Goal: Transaction & Acquisition: Purchase product/service

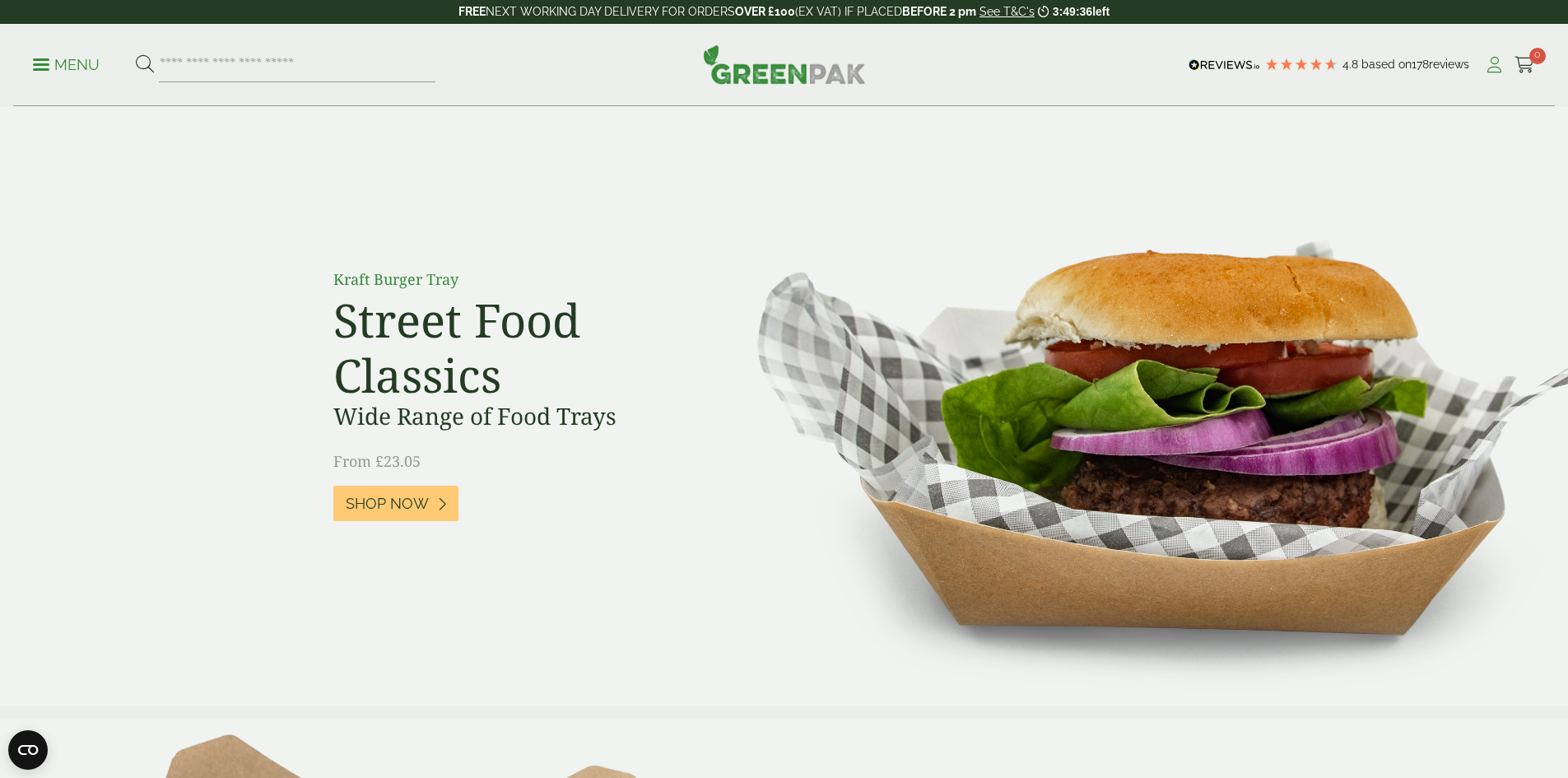
click at [1486, 75] on link "My Account" at bounding box center [1494, 65] width 20 height 25
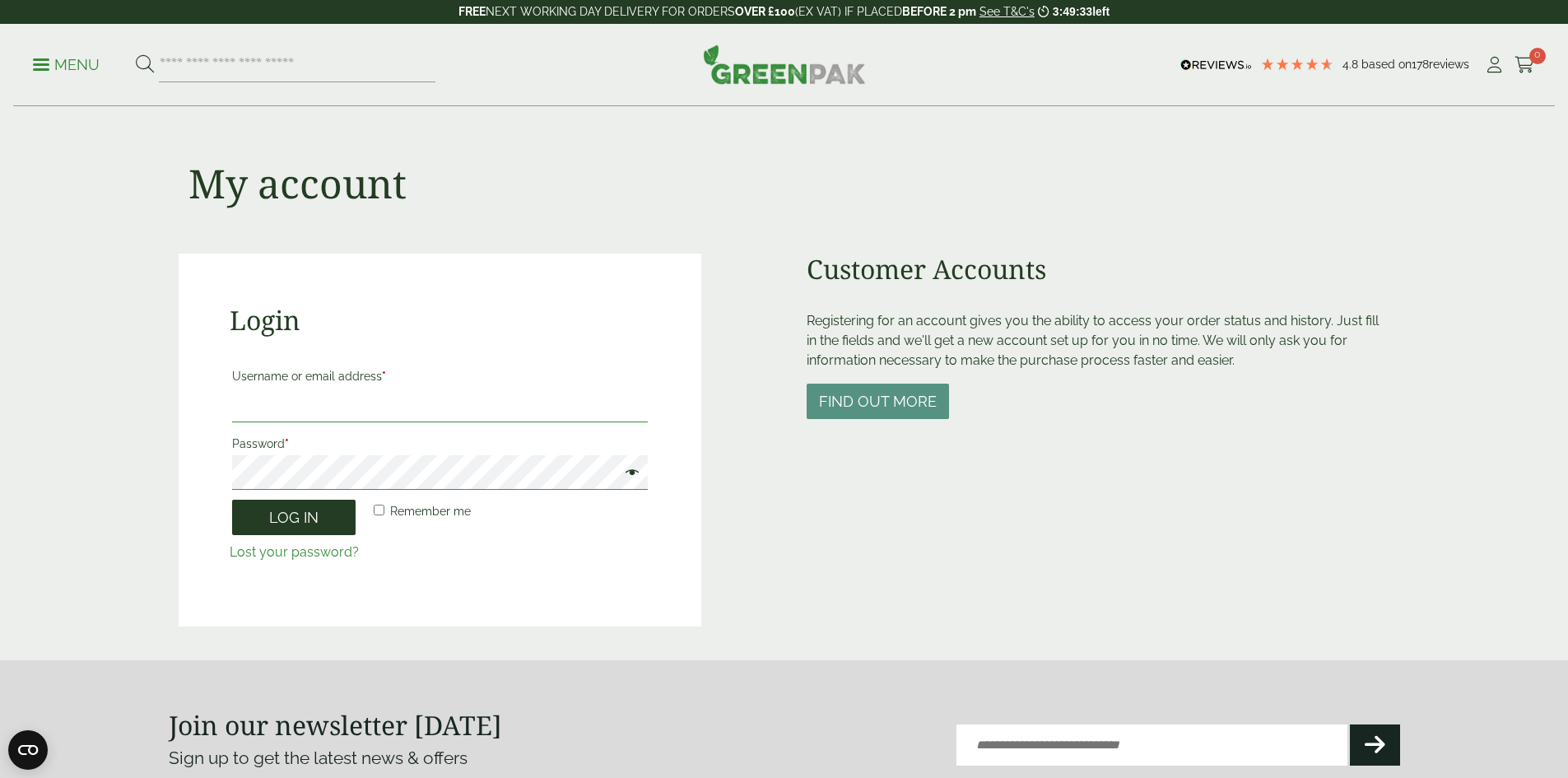
type input "**********"
click at [295, 526] on button "Log in" at bounding box center [294, 517] width 124 height 36
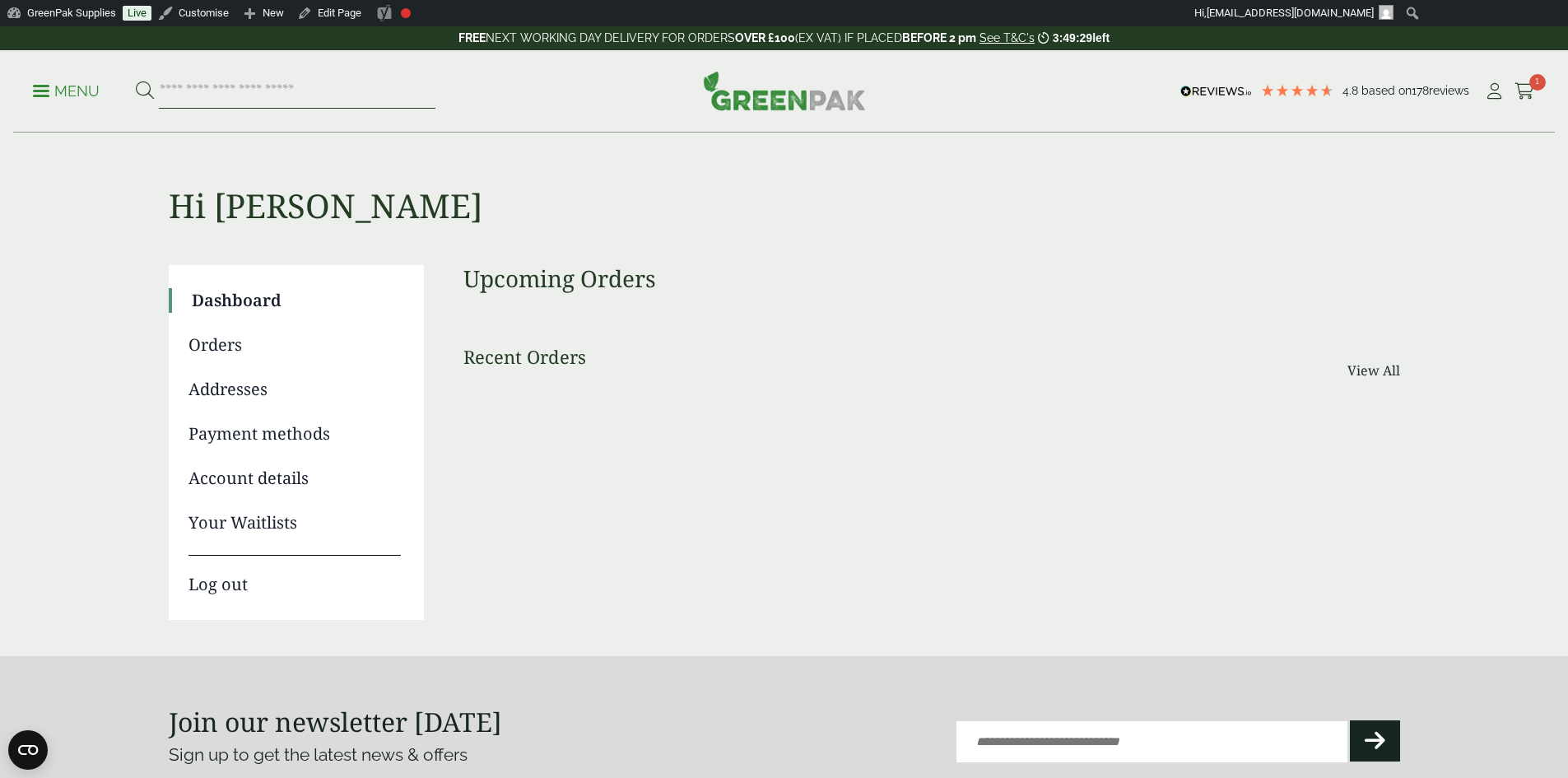
click at [230, 91] on input "search" at bounding box center [297, 92] width 277 height 35
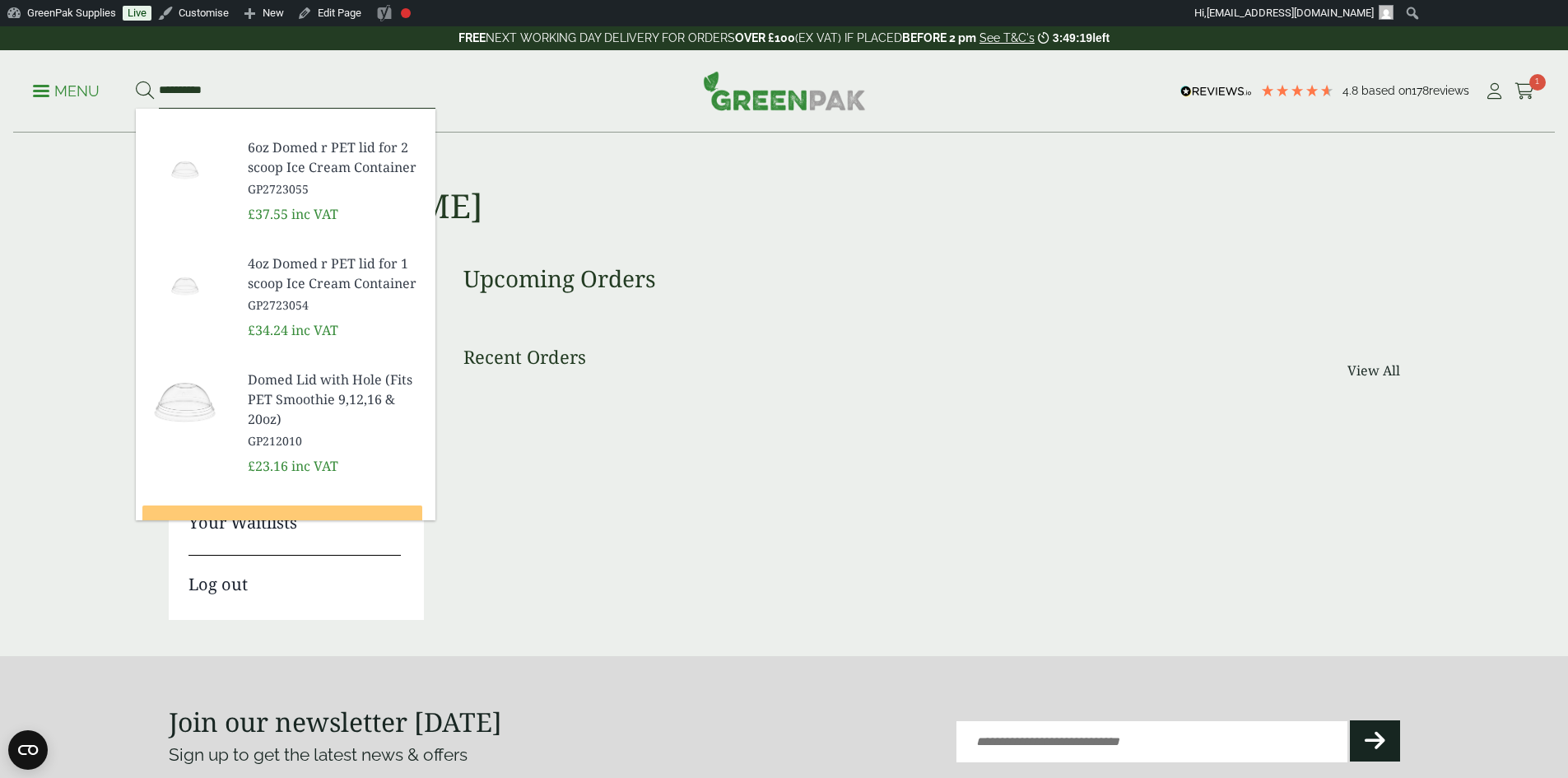
scroll to position [650, 0]
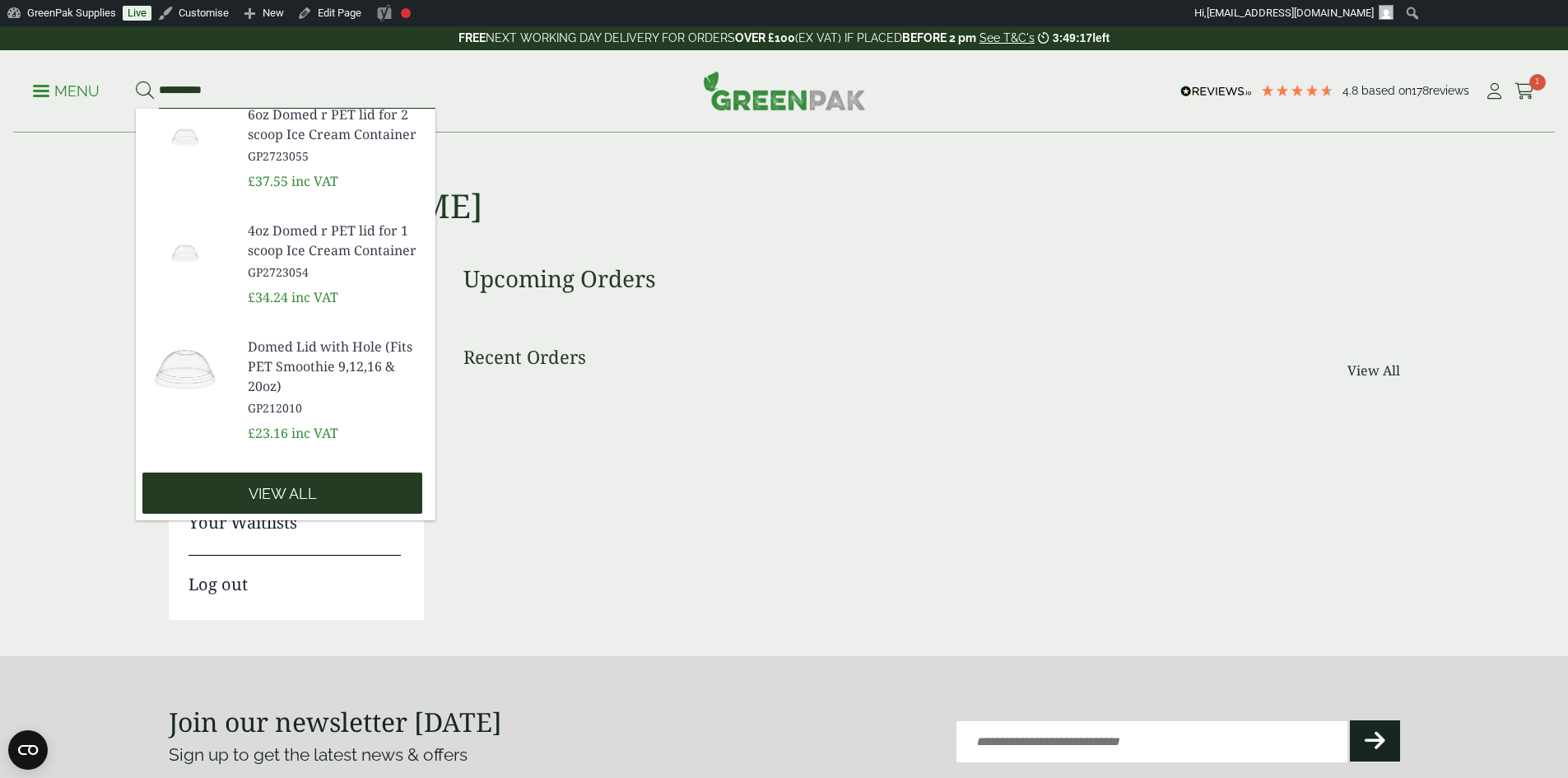
type input "*********"
click at [285, 485] on span "View all" at bounding box center [282, 494] width 69 height 18
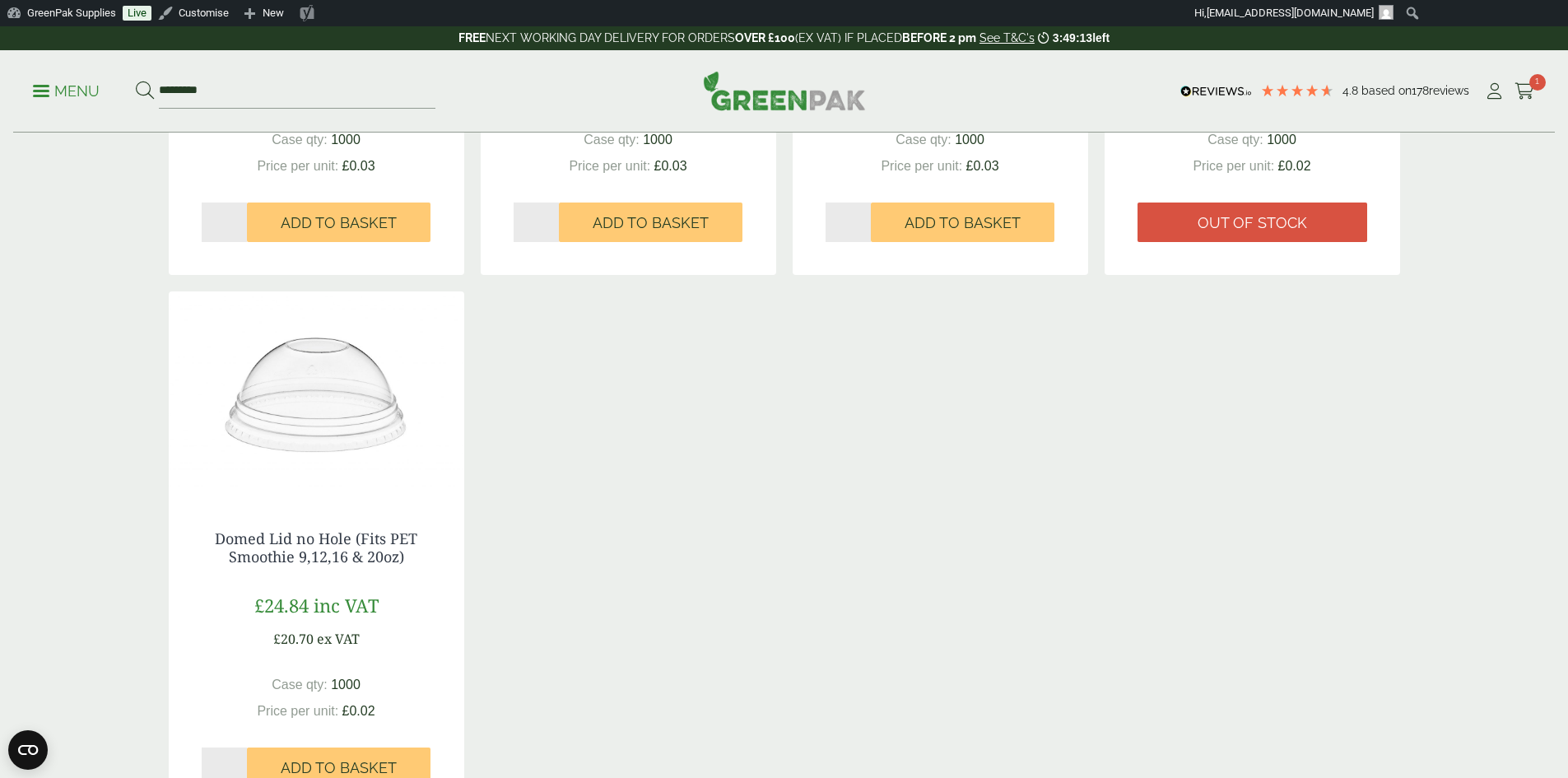
scroll to position [1317, 0]
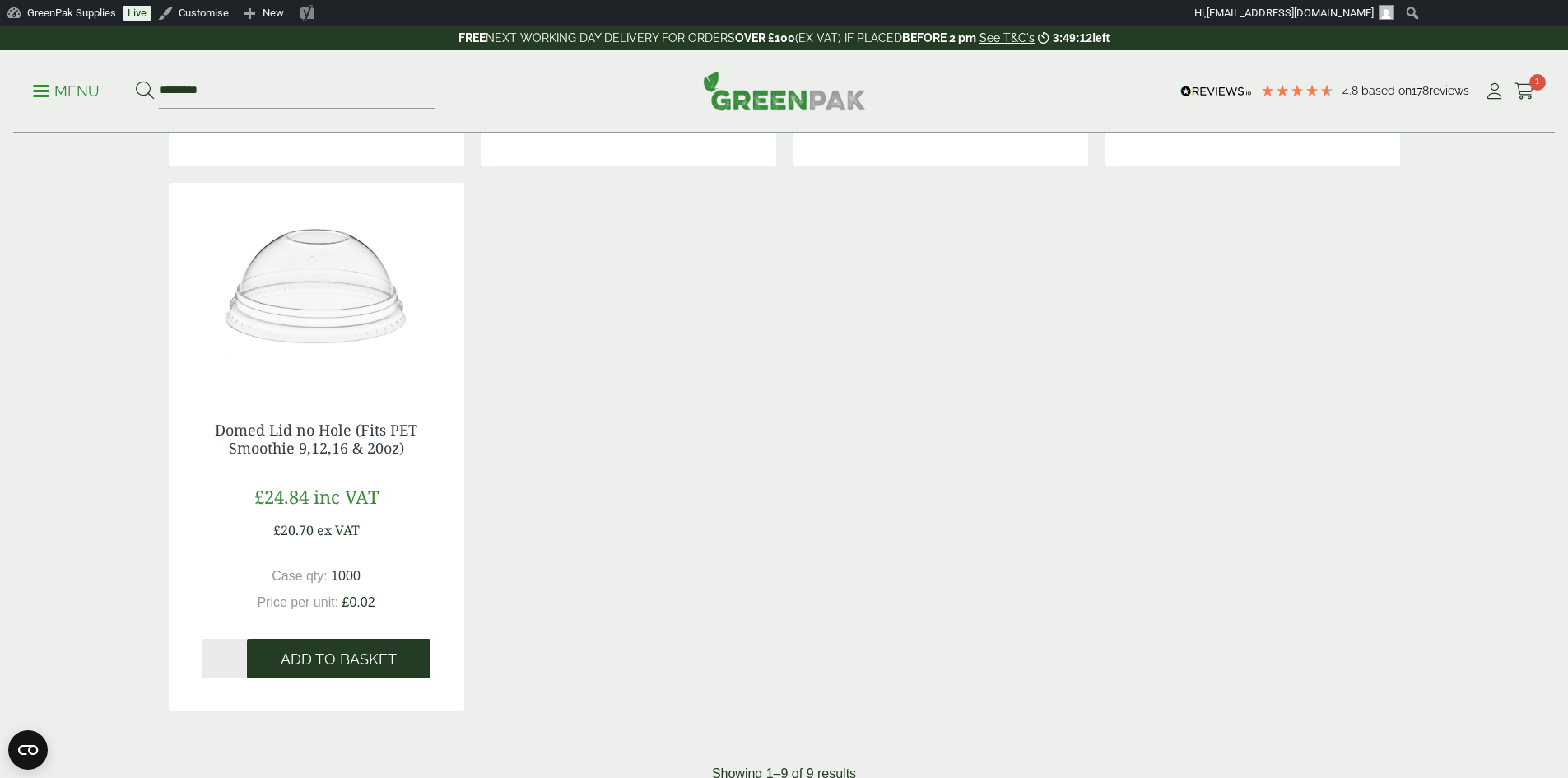
click at [345, 659] on span "Add to Basket" at bounding box center [339, 659] width 116 height 18
click at [1527, 86] on body "4.8 Based on 178 reviews FREE NEXT WORKING DAY DELIVERY - See T&C's 3:49:11 lef…" at bounding box center [784, 86] width 1568 height 2754
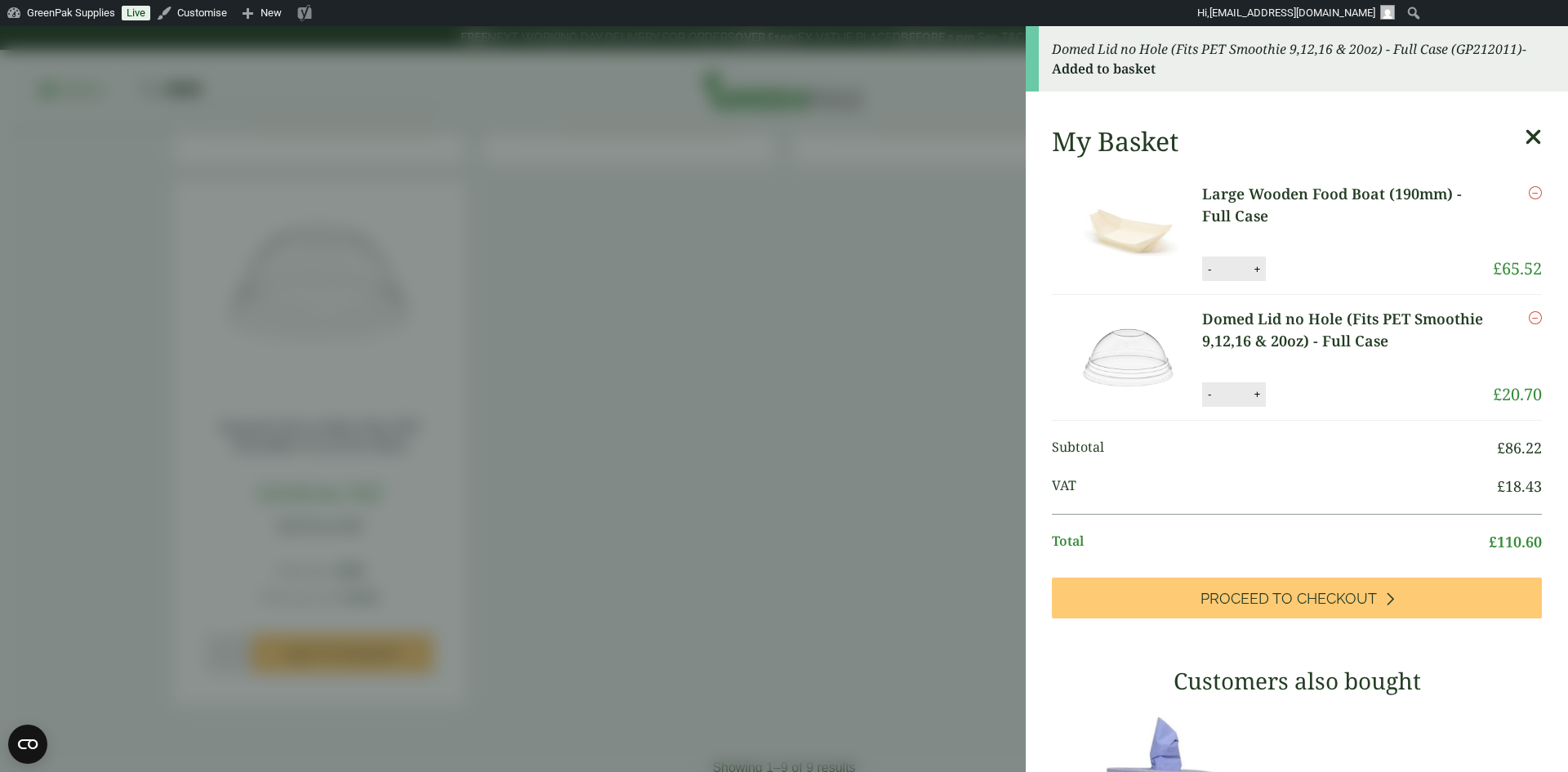
click at [1529, 191] on icon "Remove this item" at bounding box center [1535, 193] width 13 height 13
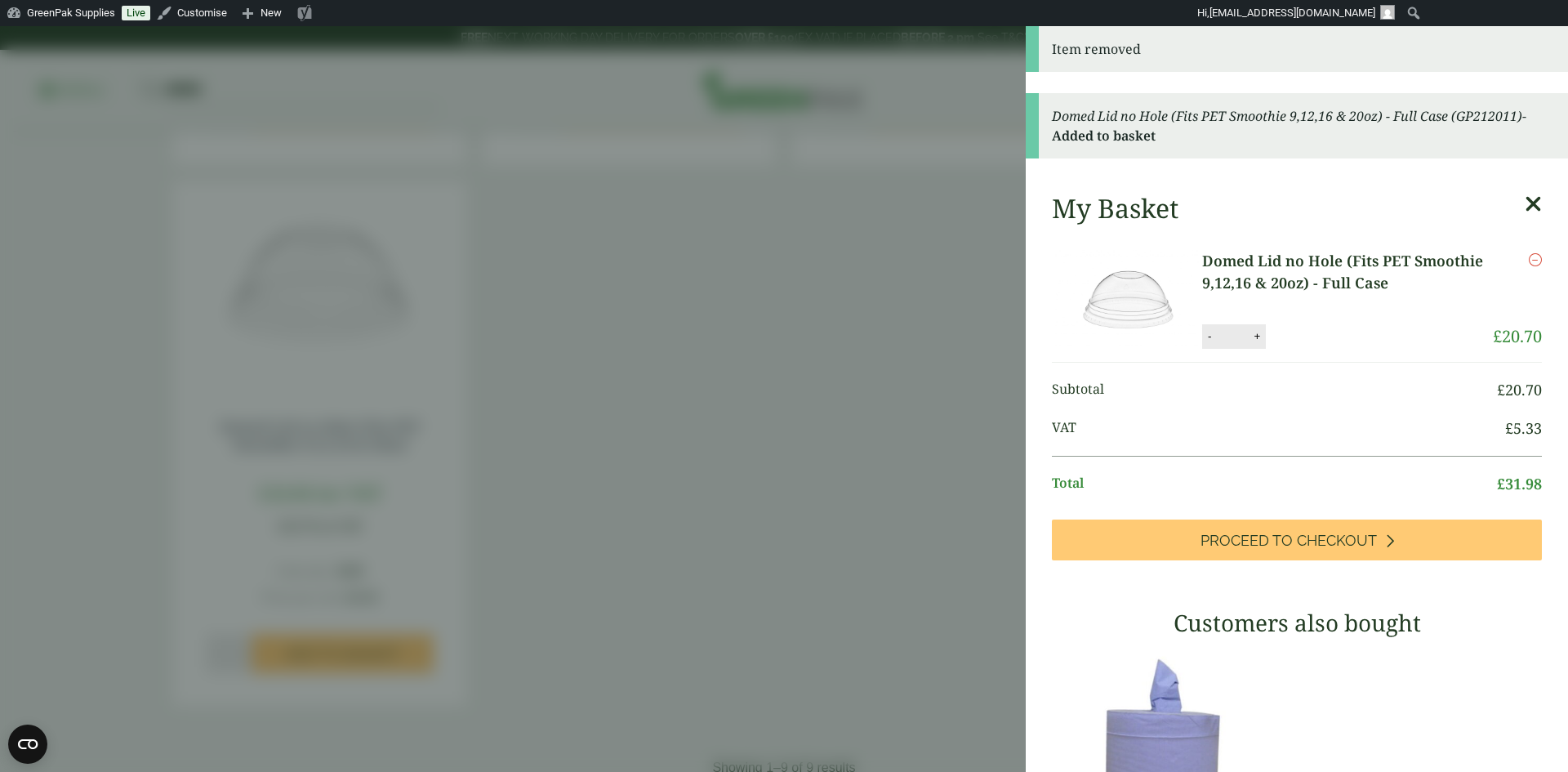
click at [829, 321] on aside "Item removed Domed Lid no Hole (Fits PET Smoothie 9,12,16 & 20oz) - Full Case (…" at bounding box center [784, 398] width 1568 height 746
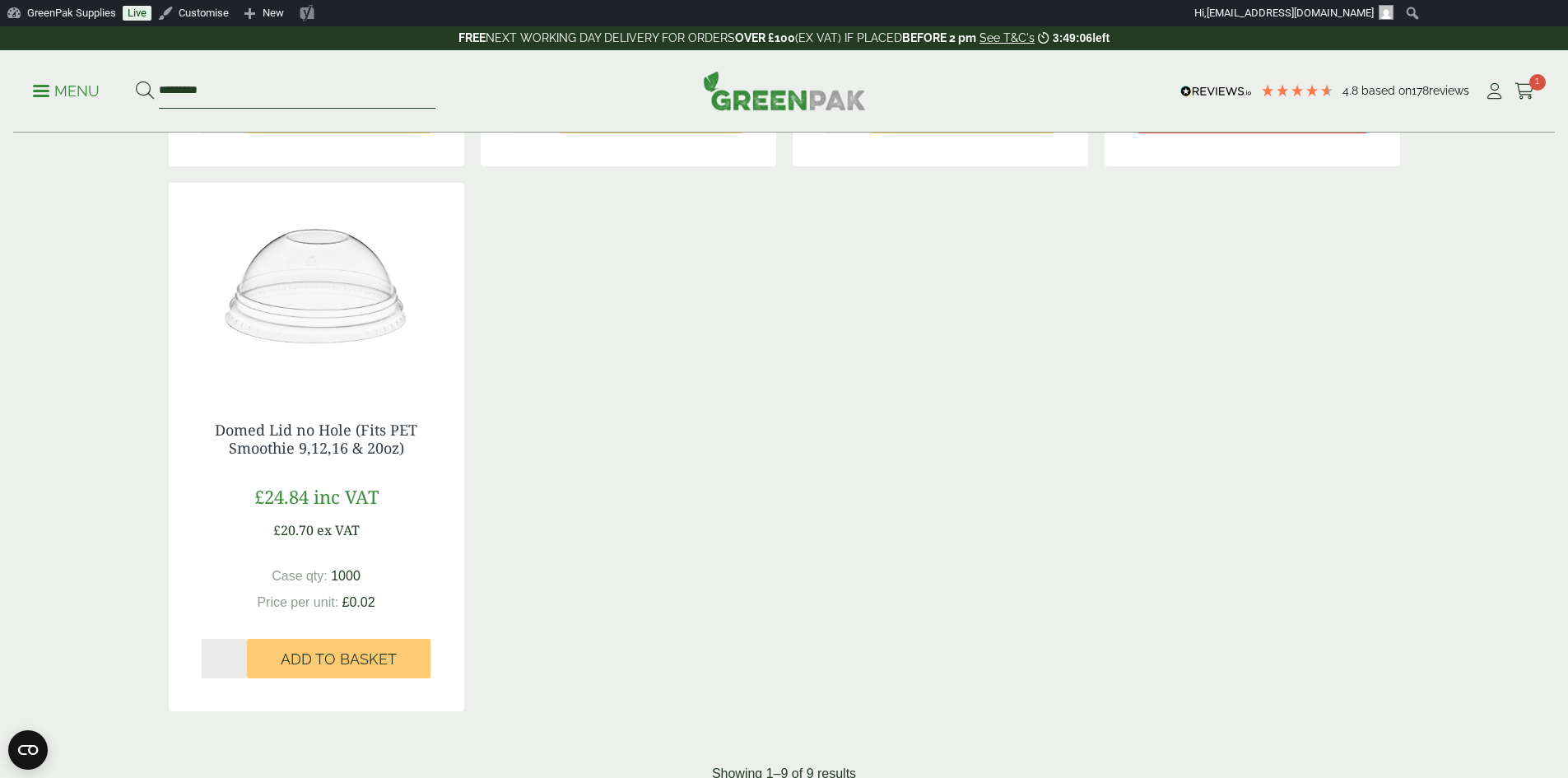
drag, startPoint x: 232, startPoint y: 100, endPoint x: 114, endPoint y: 104, distance: 118.1
click at [114, 104] on ul "Menu *********" at bounding box center [234, 92] width 402 height 35
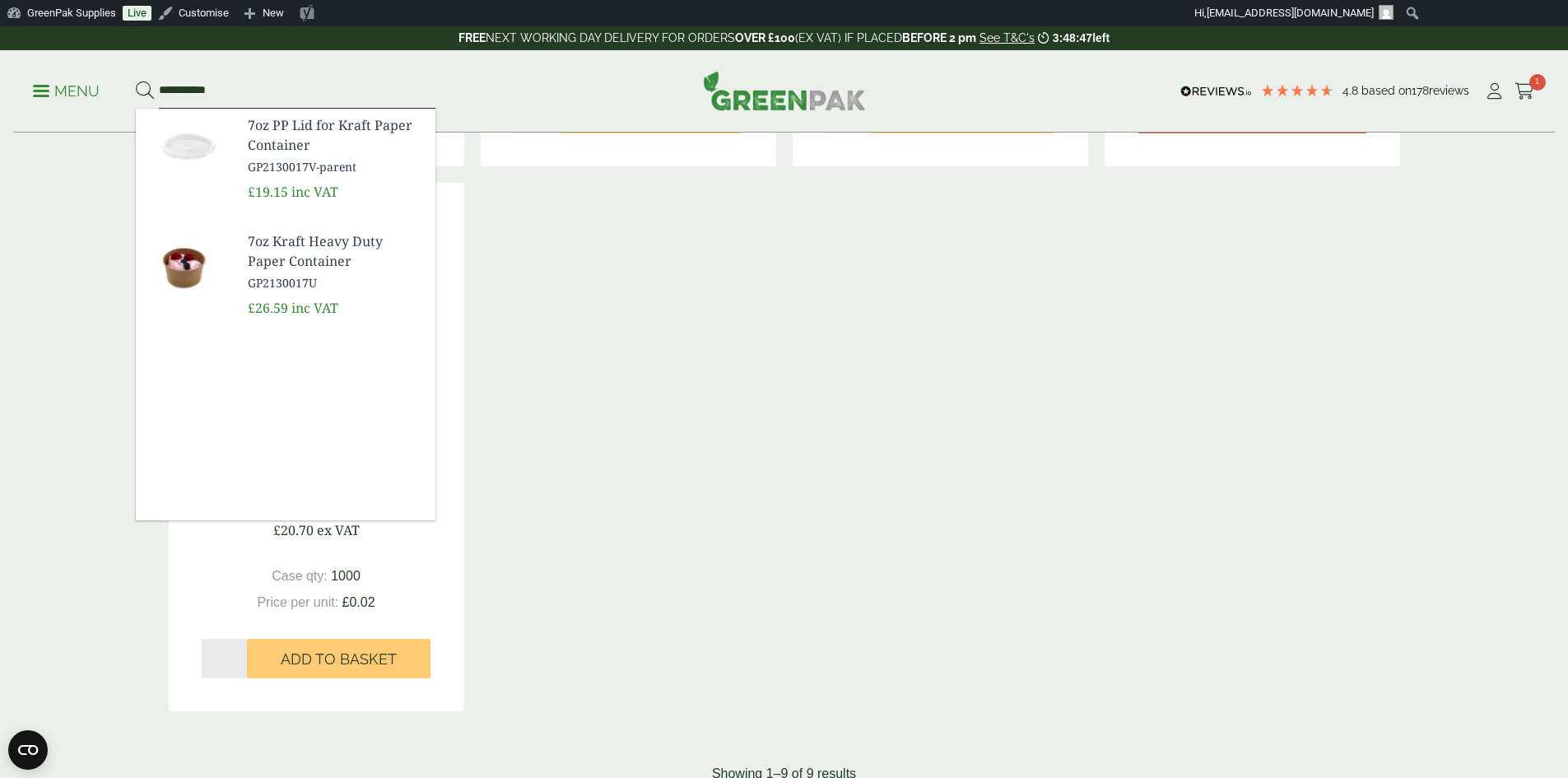
type input "**********"
click at [187, 268] on img at bounding box center [185, 264] width 99 height 79
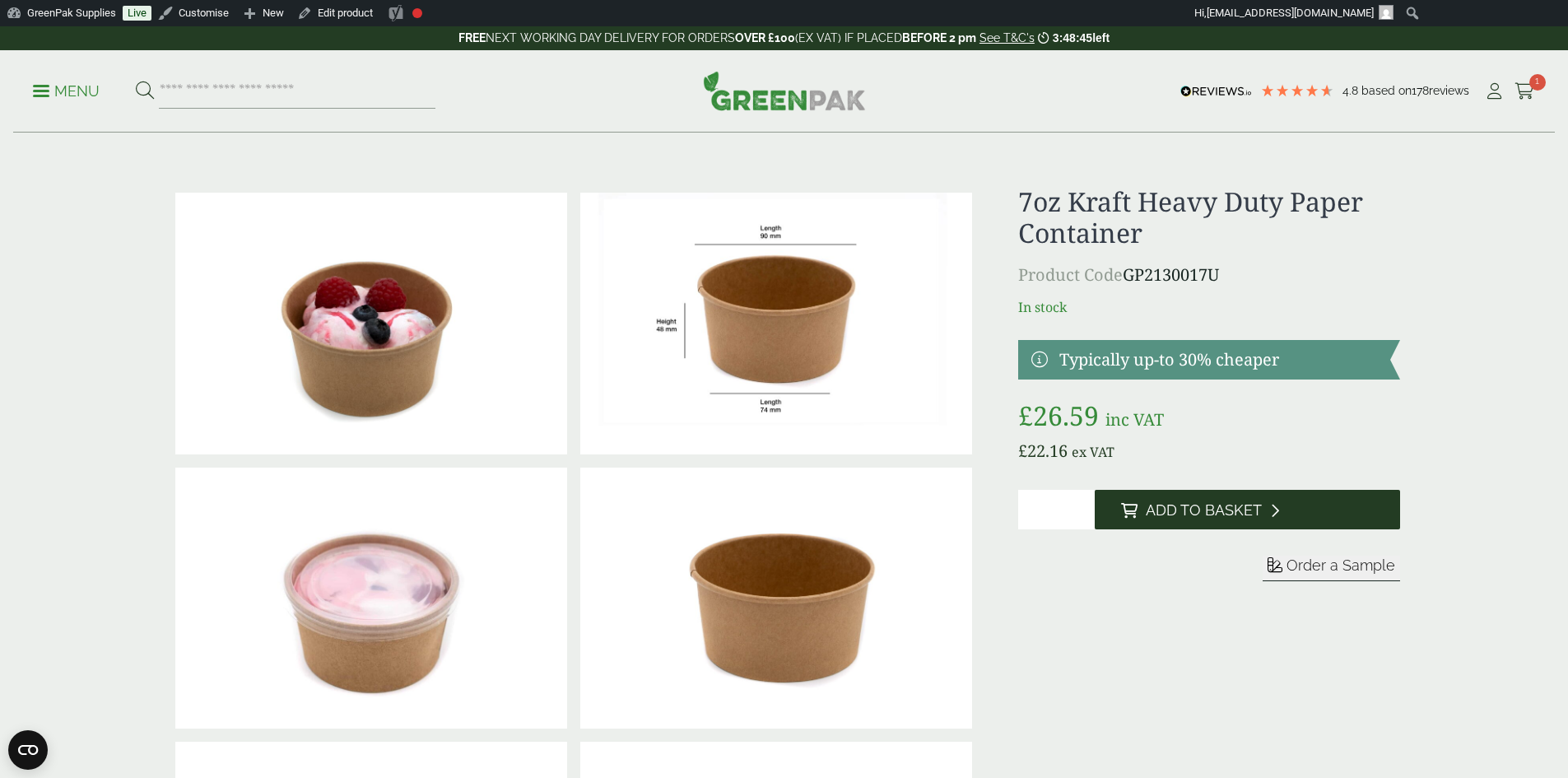
click at [1202, 508] on span "Add to Basket" at bounding box center [1203, 510] width 116 height 18
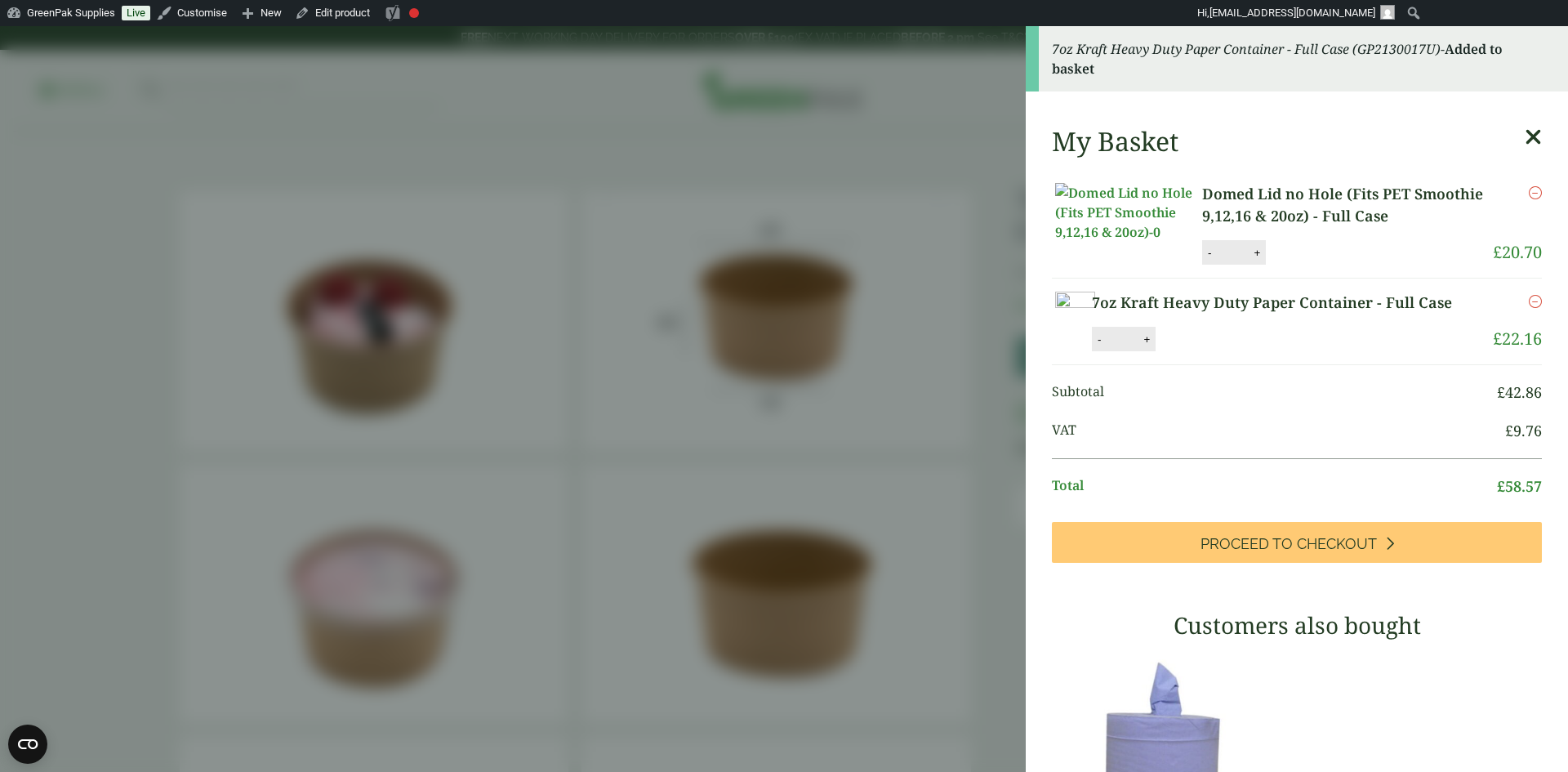
click at [1508, 90] on div "7oz Kraft Heavy Duty Paper Container - Full Case (GP2130017U) - Added to basket" at bounding box center [1296, 59] width 542 height 65
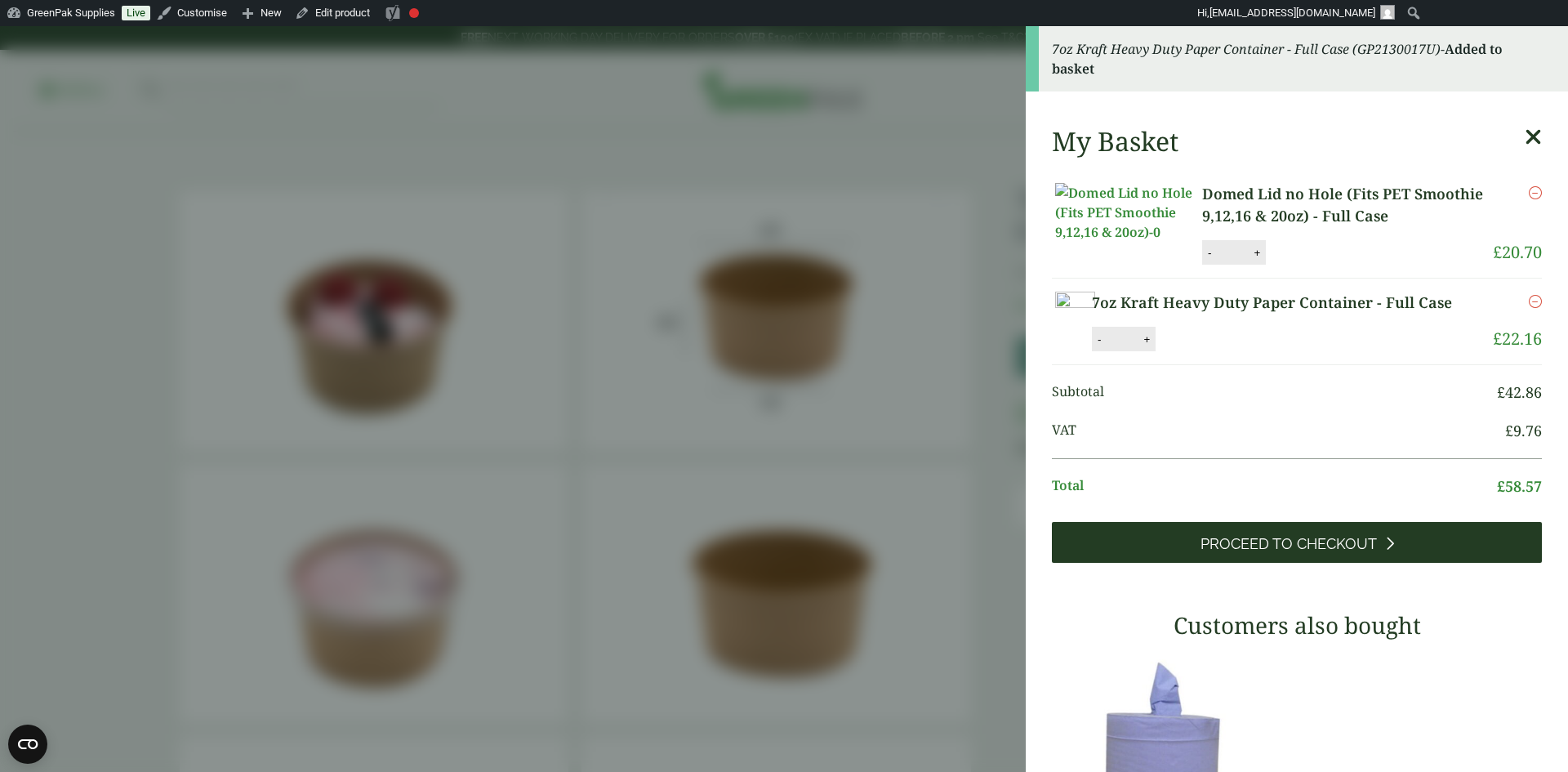
click at [1437, 563] on link "Proceed to Checkout" at bounding box center [1296, 543] width 490 height 41
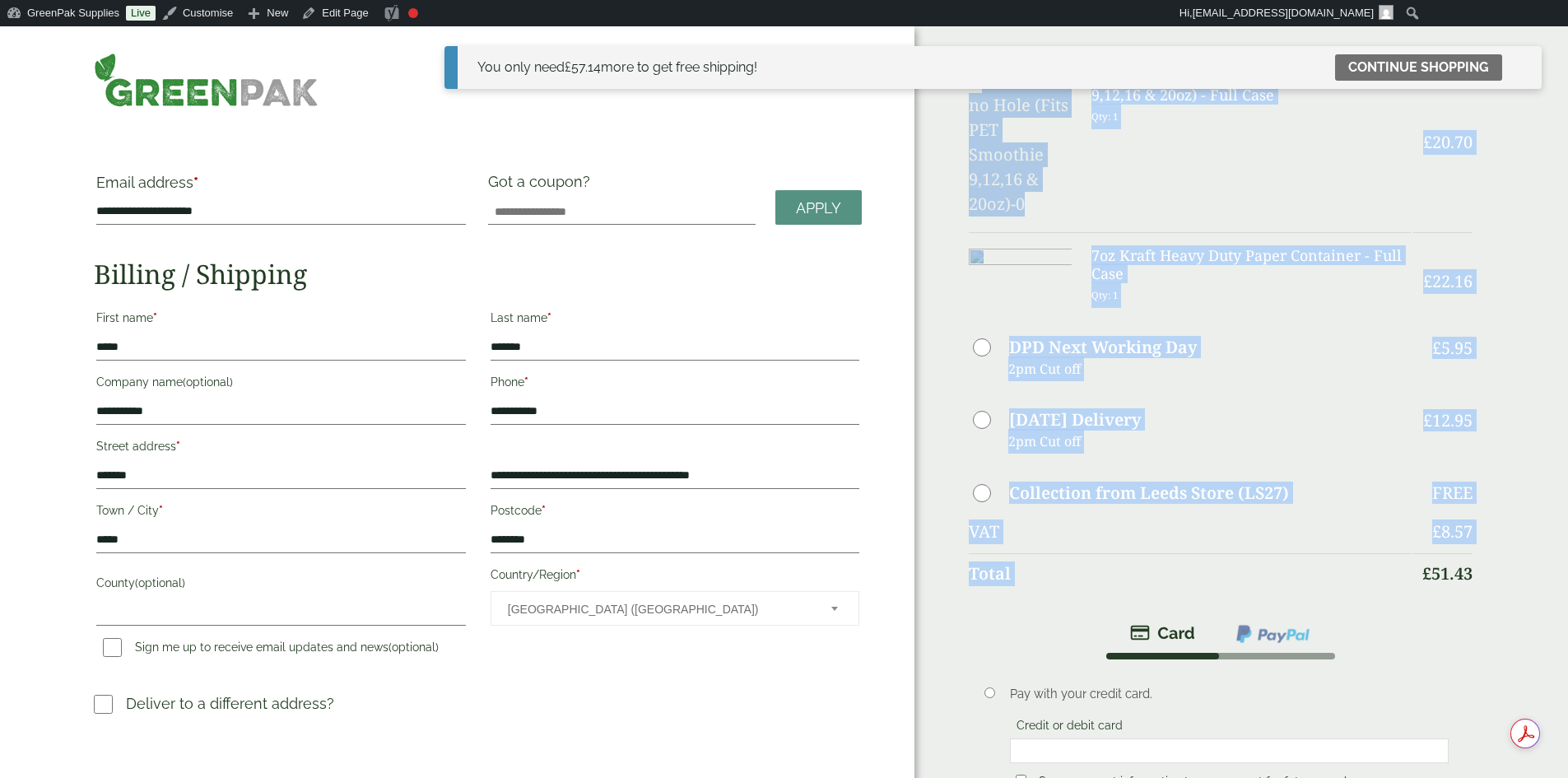
drag, startPoint x: 1388, startPoint y: 494, endPoint x: 1322, endPoint y: 503, distance: 66.6
click at [1322, 503] on div "Order Summary Item Ammount Domed Lid no Hole (Fits PET Smoothie 9,12,16 & 20oz)…" at bounding box center [1241, 562] width 654 height 1073
copy table "Item Ammount Domed Lid no Hole (Fits PET Smoothie 9,12,16 & 20oz) - Full Case Q…"
click at [318, 75] on img at bounding box center [206, 79] width 224 height 54
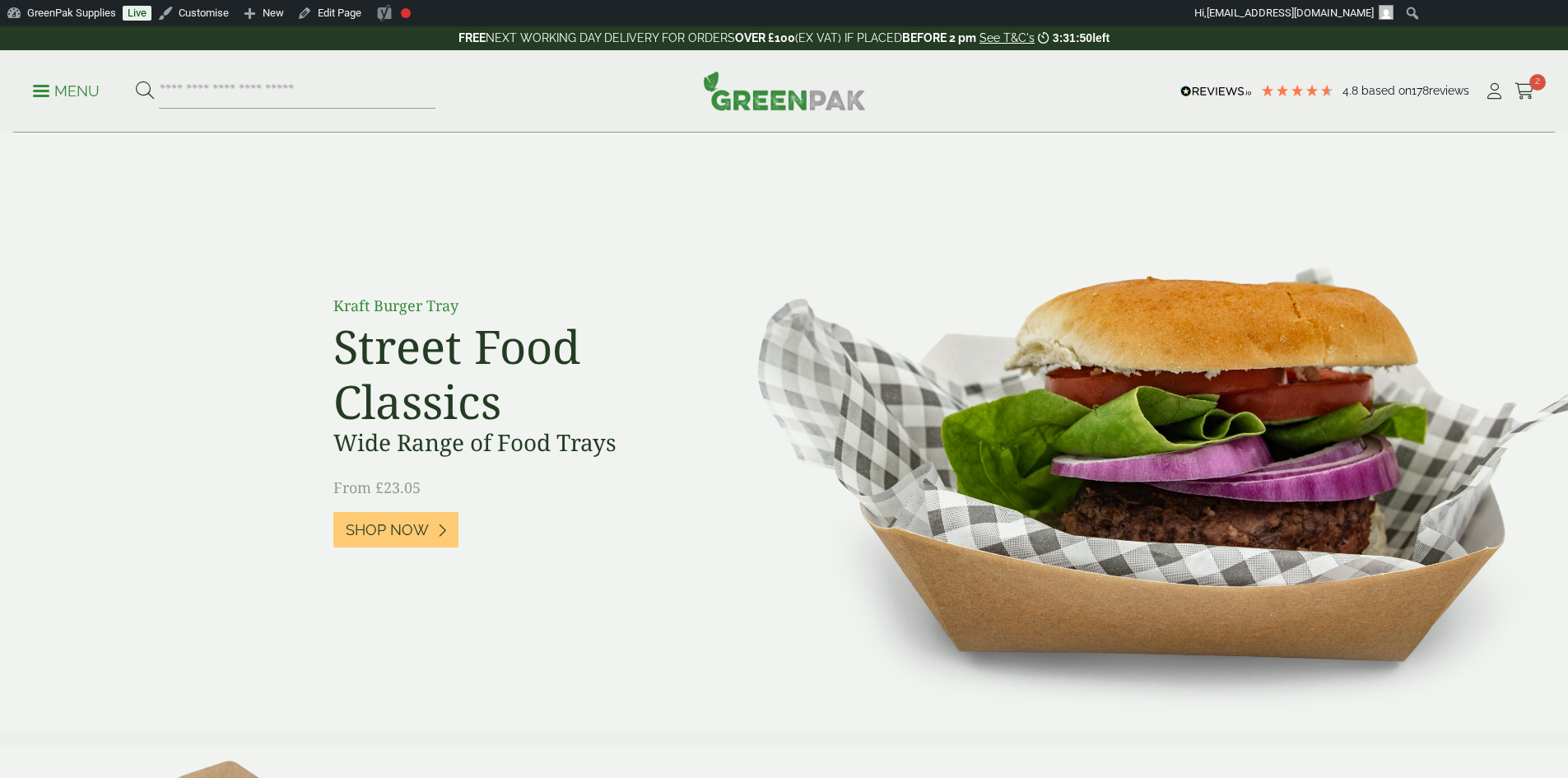
click at [270, 98] on input "search" at bounding box center [297, 92] width 277 height 35
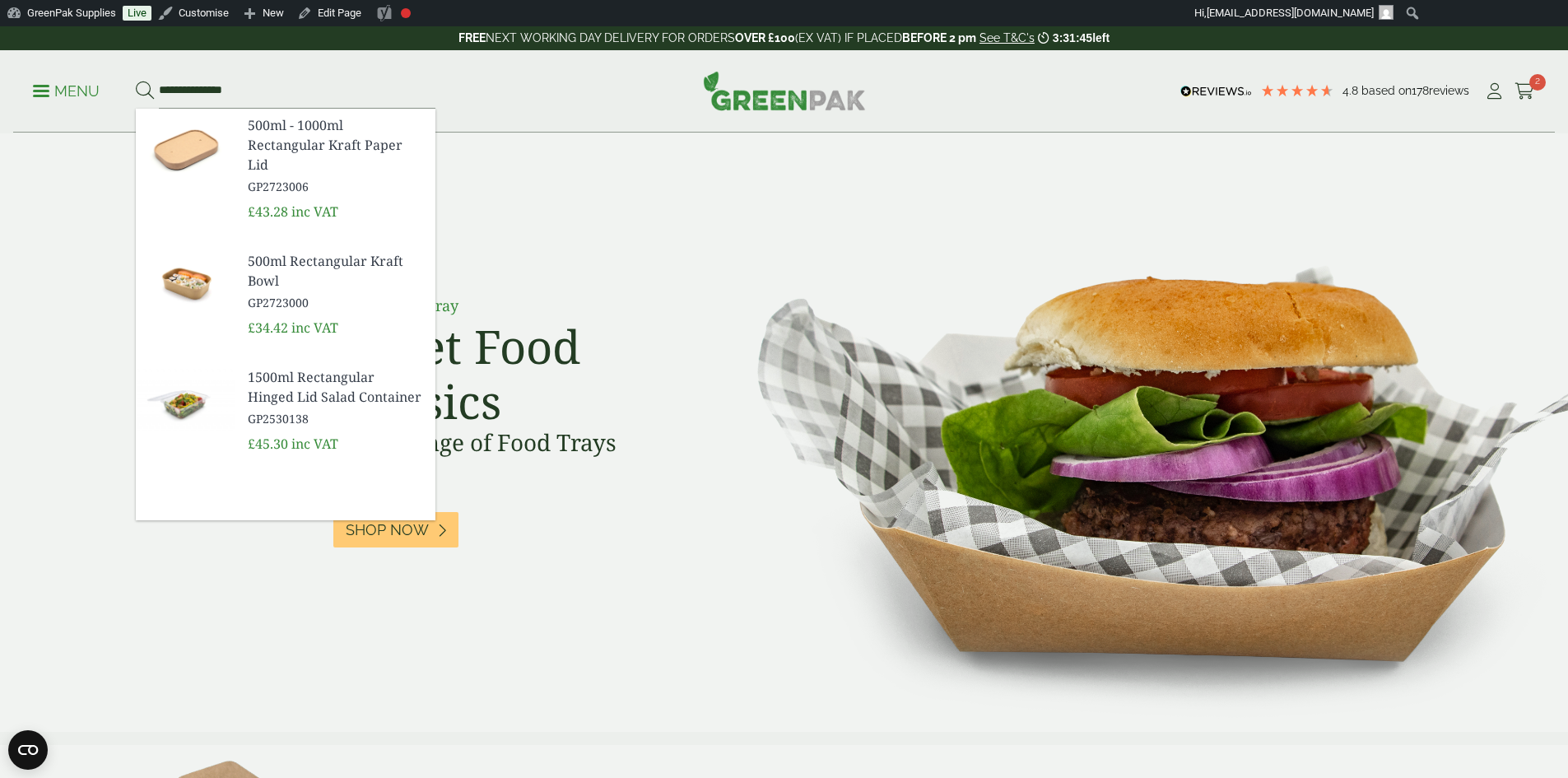
type input "**********"
click at [135, 80] on button at bounding box center [144, 91] width 18 height 21
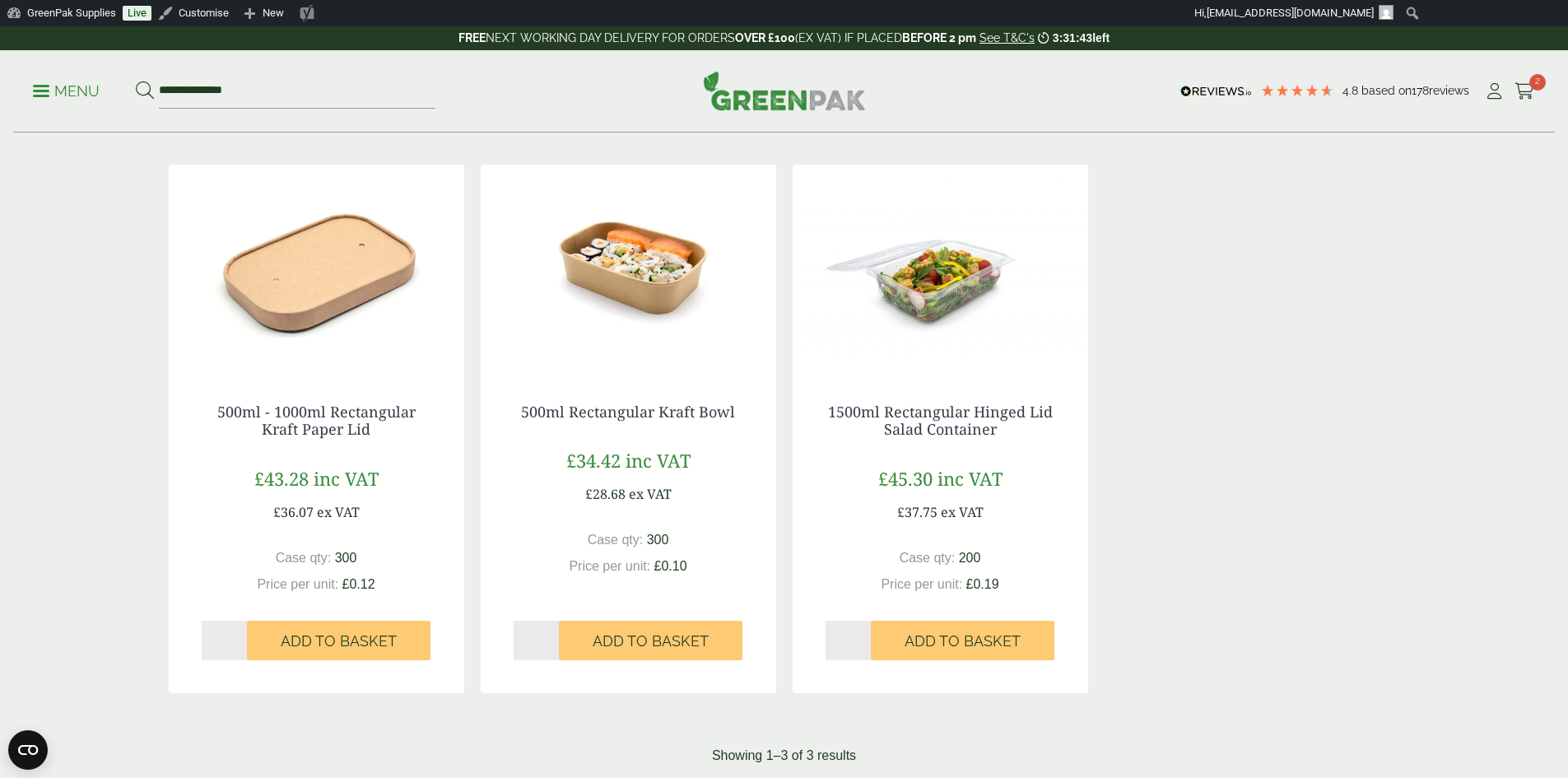
scroll to position [247, 0]
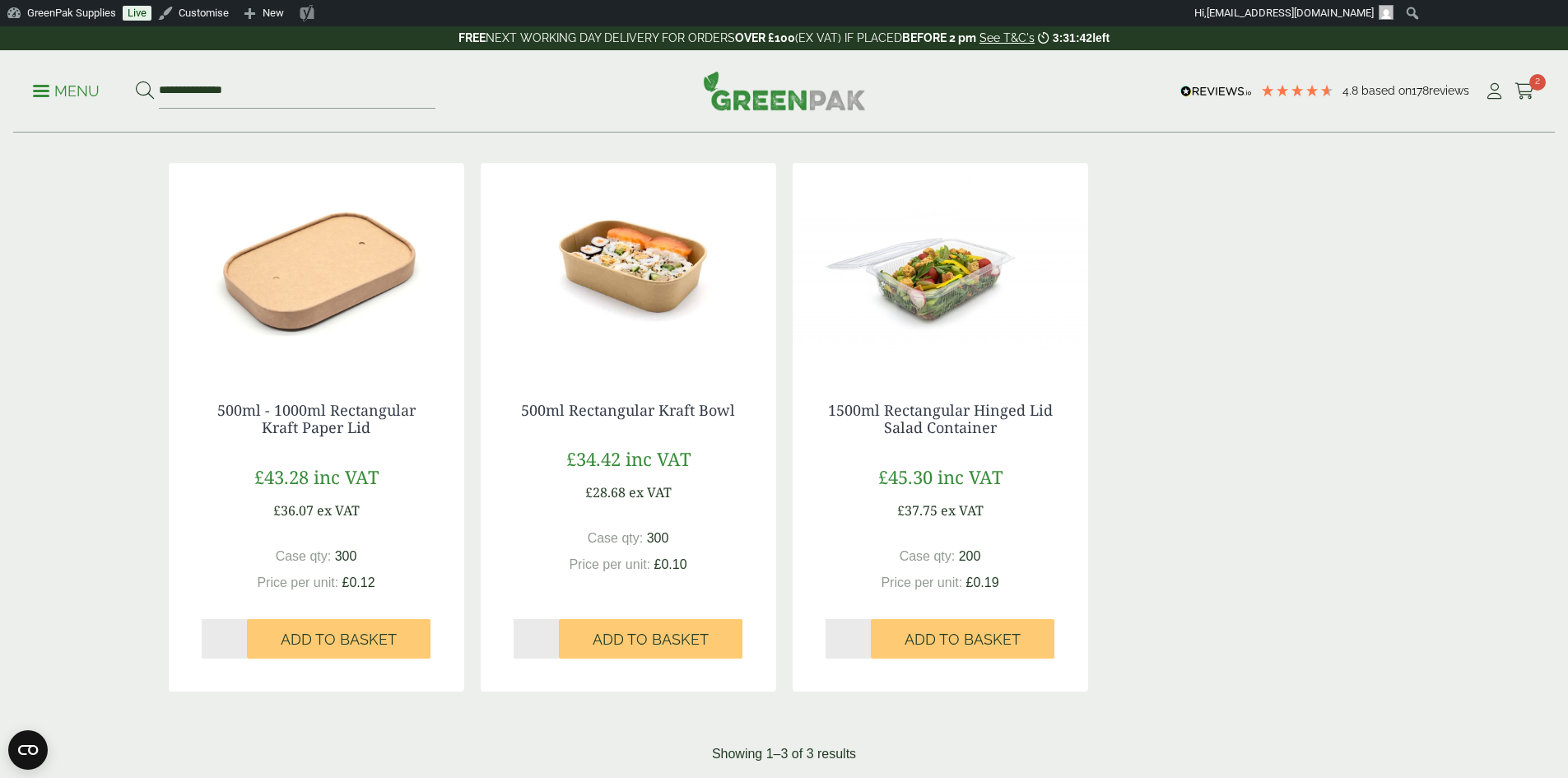
click at [610, 229] on img at bounding box center [628, 265] width 295 height 206
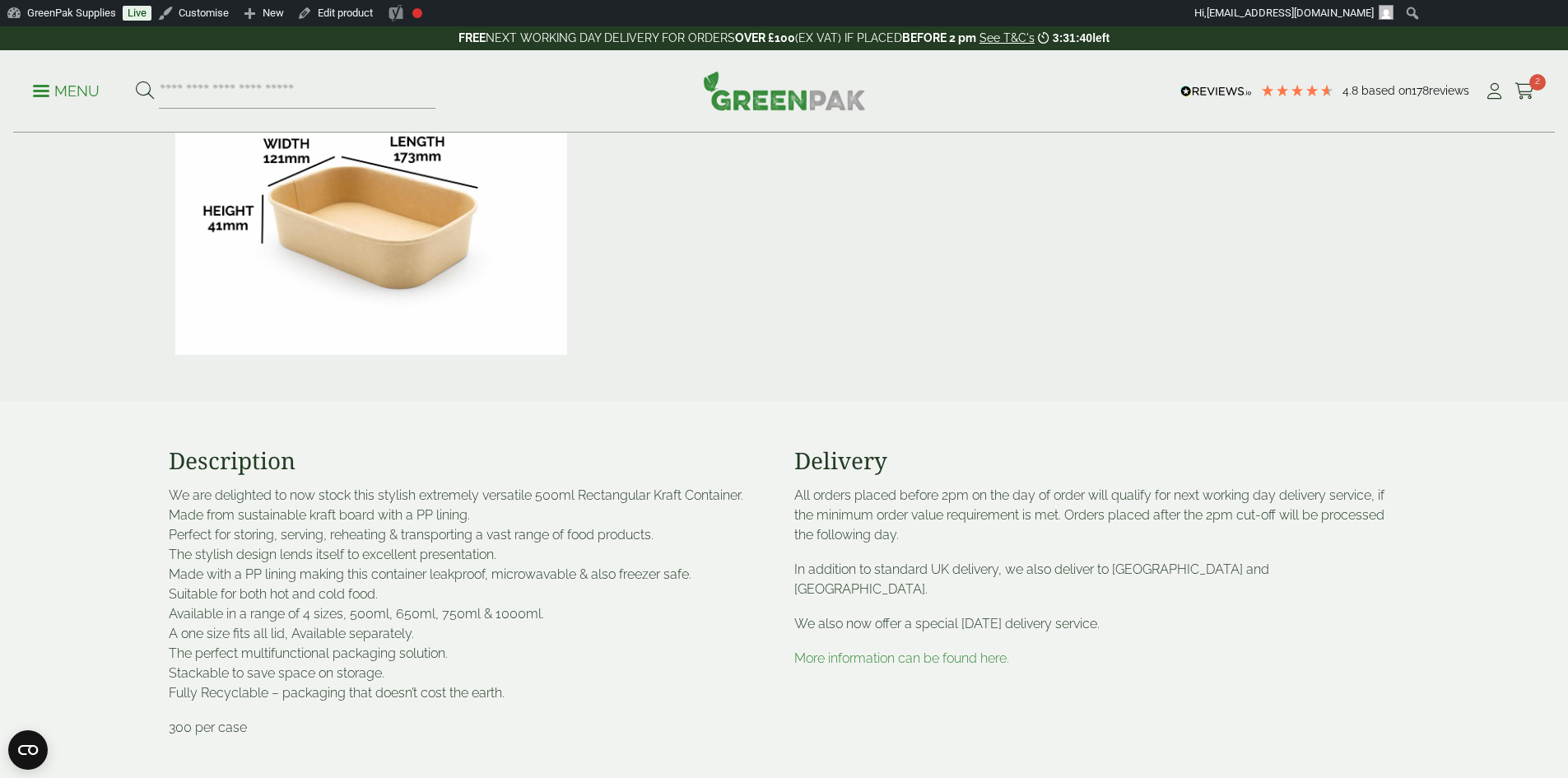
scroll to position [659, 0]
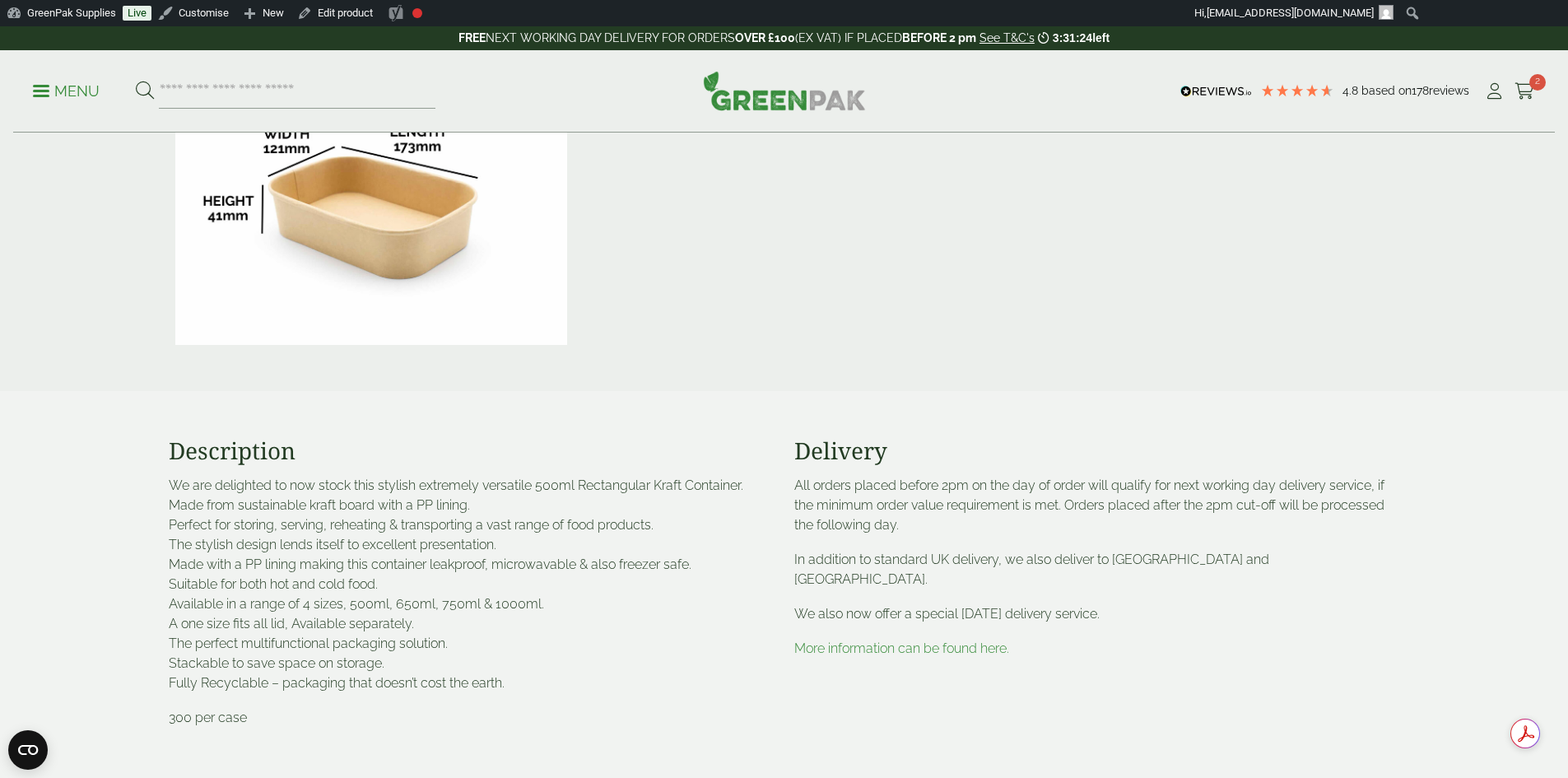
drag, startPoint x: 403, startPoint y: 579, endPoint x: 158, endPoint y: 562, distance: 245.6
click at [158, 562] on section "Description We are delighted to now stock this stylish extremely versatile 500m…" at bounding box center [784, 596] width 1568 height 410
copy p "Made with a PP lining making this container leakproof, microwavable & also free…"
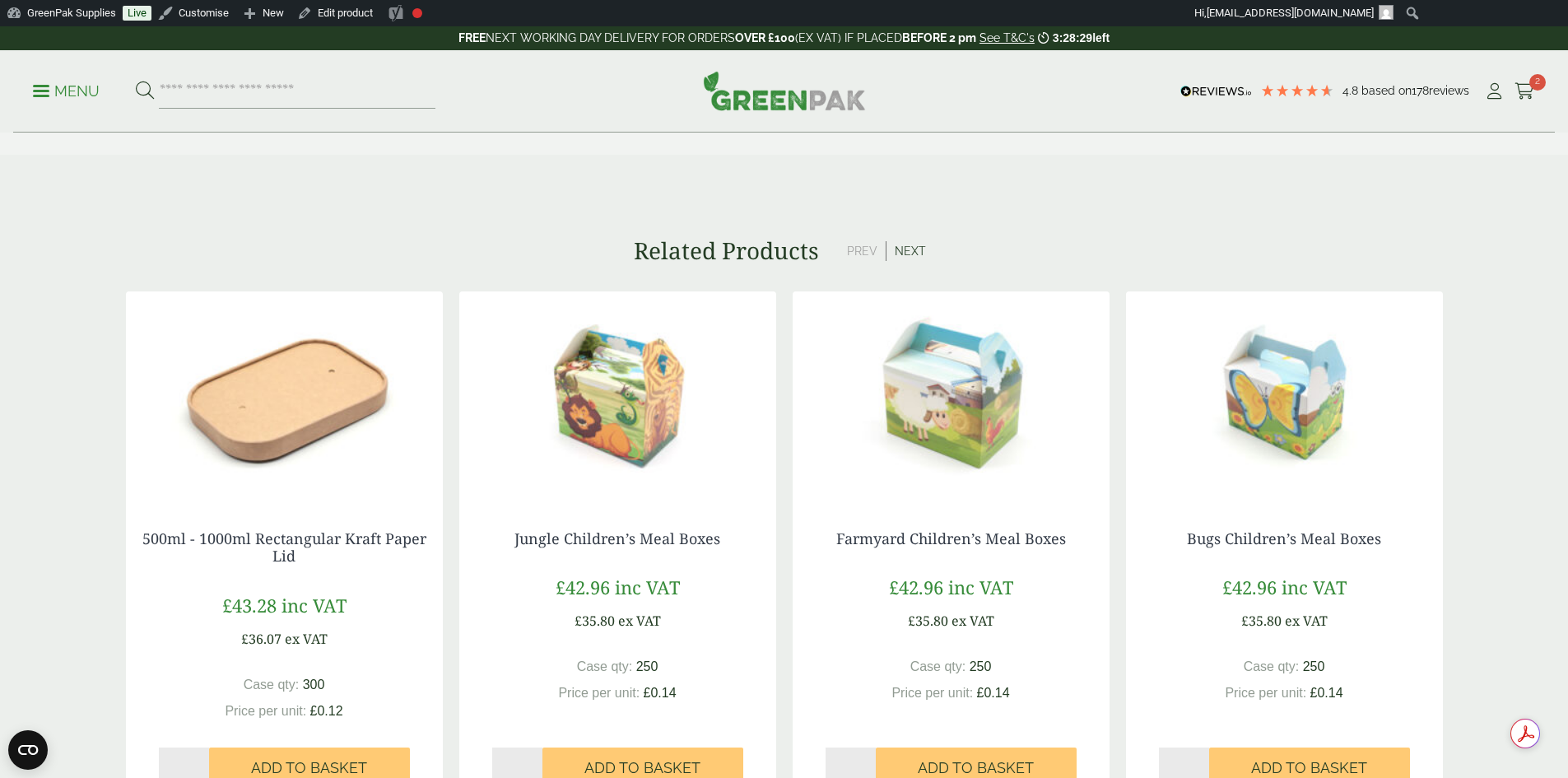
scroll to position [1482, 0]
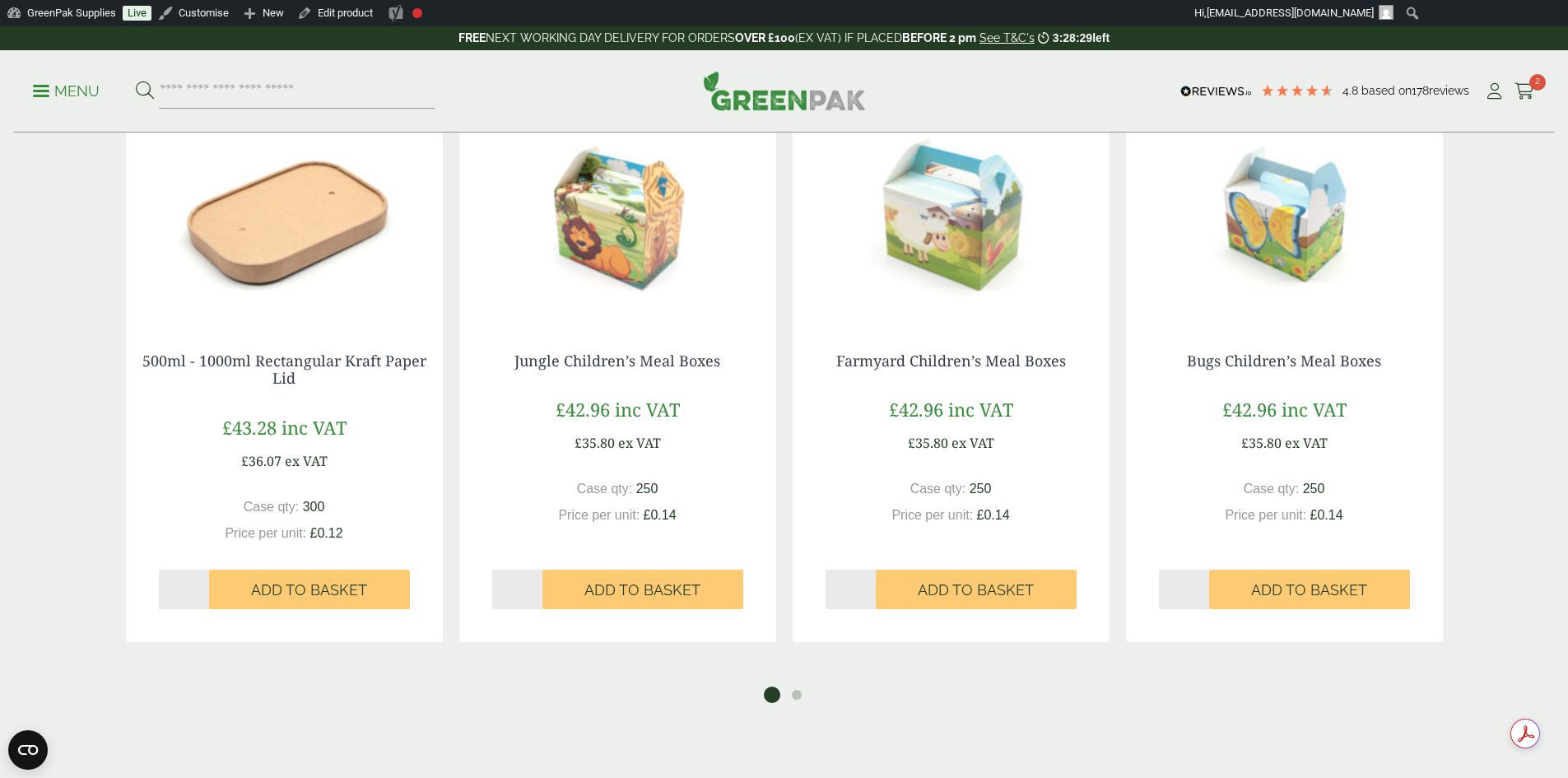
click at [311, 244] on img at bounding box center [284, 216] width 317 height 206
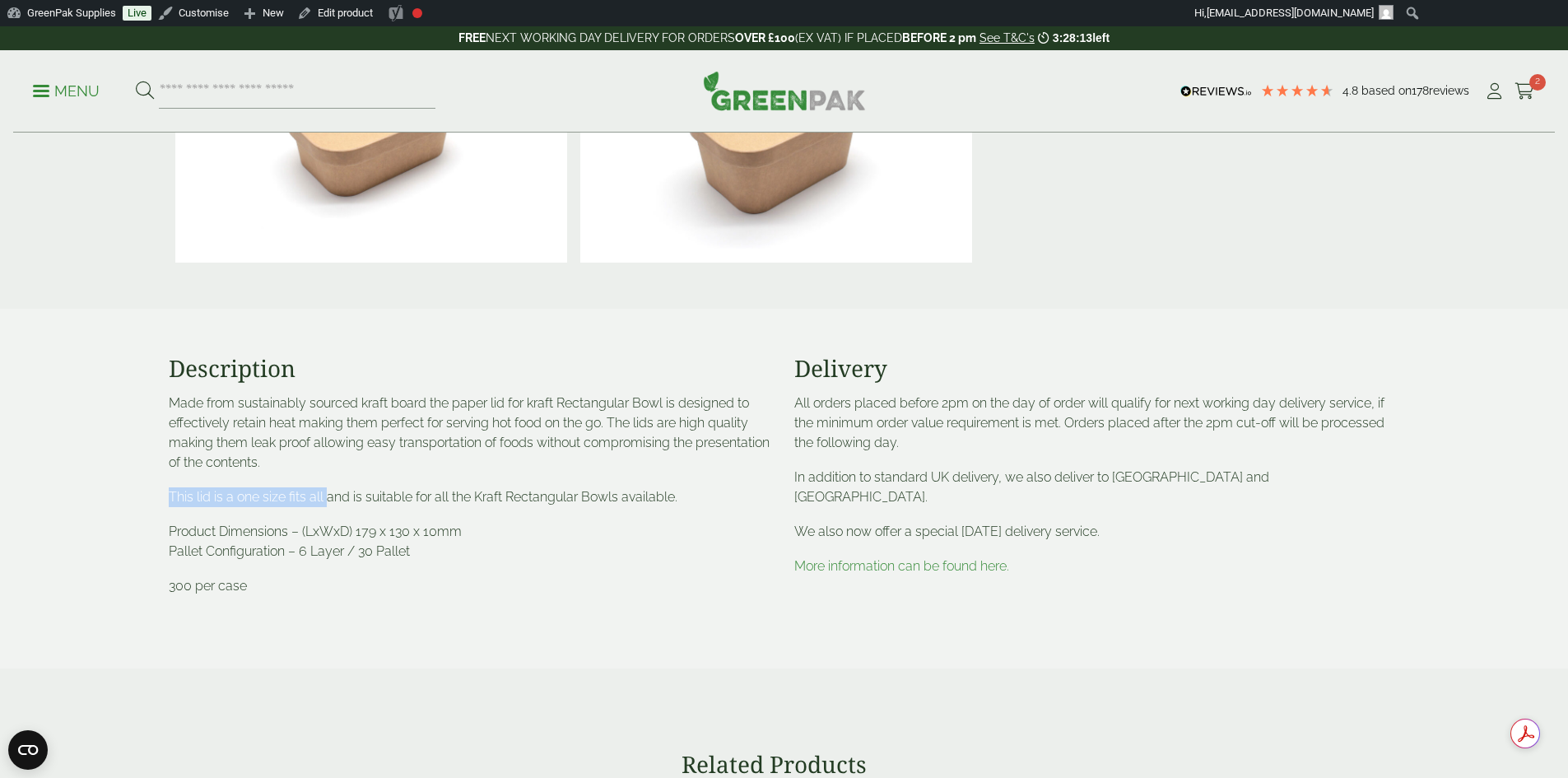
drag, startPoint x: 168, startPoint y: 495, endPoint x: 325, endPoint y: 496, distance: 157.0
click at [325, 496] on p "This lid is a one size fits all and is suitable for all the Kraft Rectangular B…" at bounding box center [471, 497] width 606 height 19
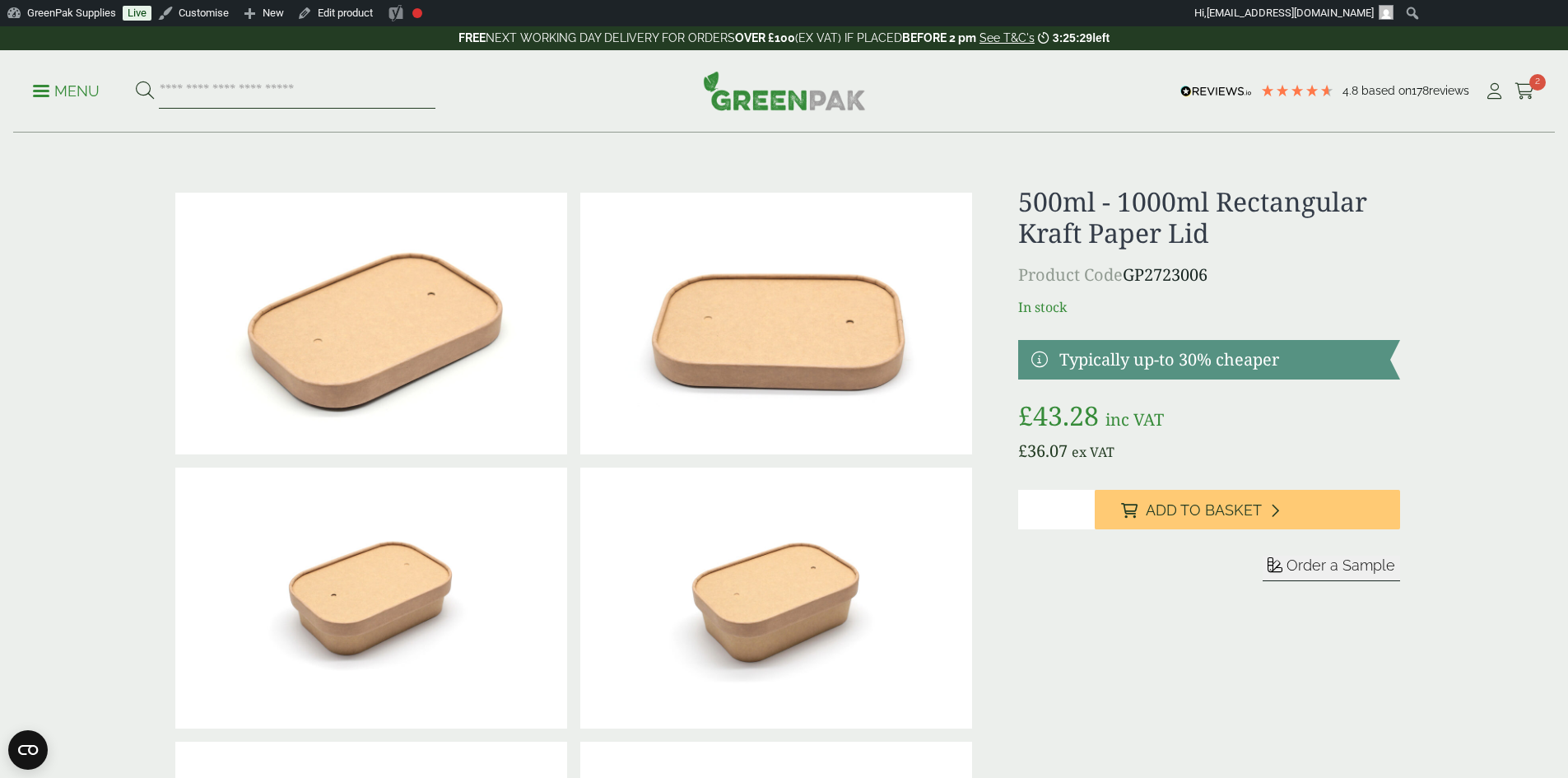
click at [274, 89] on input "search" at bounding box center [297, 92] width 277 height 35
type input "******"
click at [135, 80] on button at bounding box center [144, 91] width 18 height 21
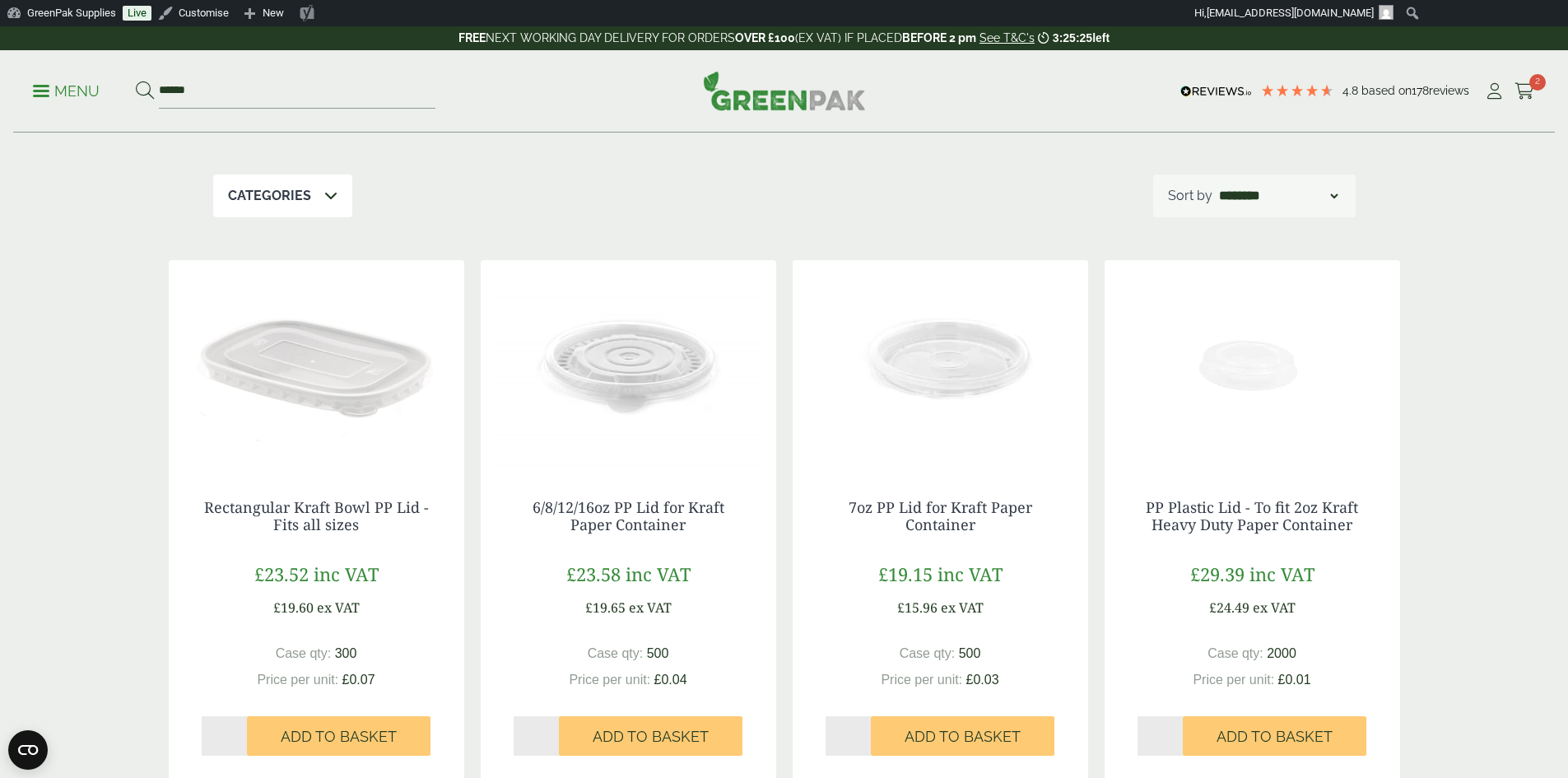
scroll to position [165, 0]
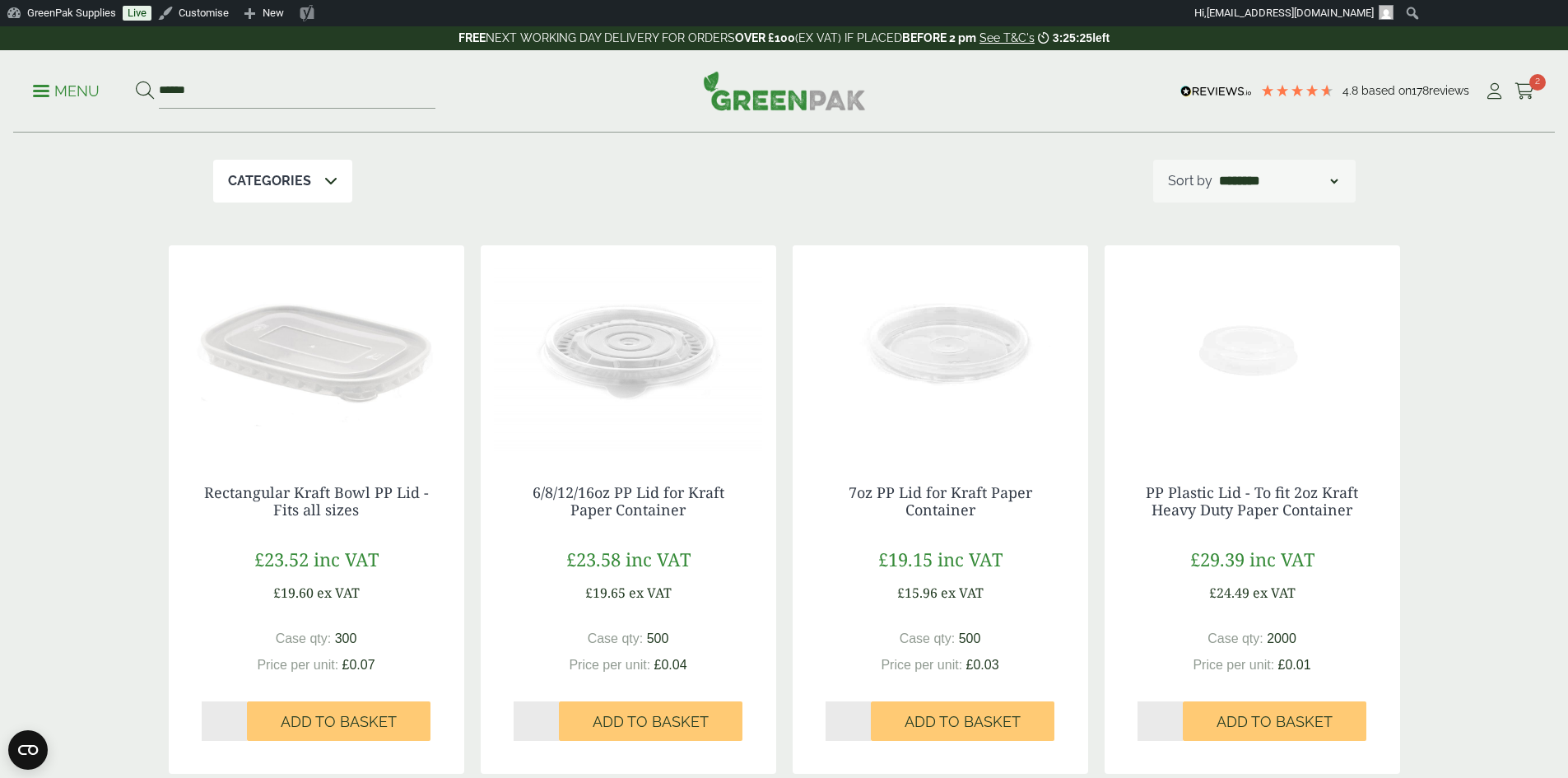
click at [313, 372] on img at bounding box center [315, 348] width 295 height 206
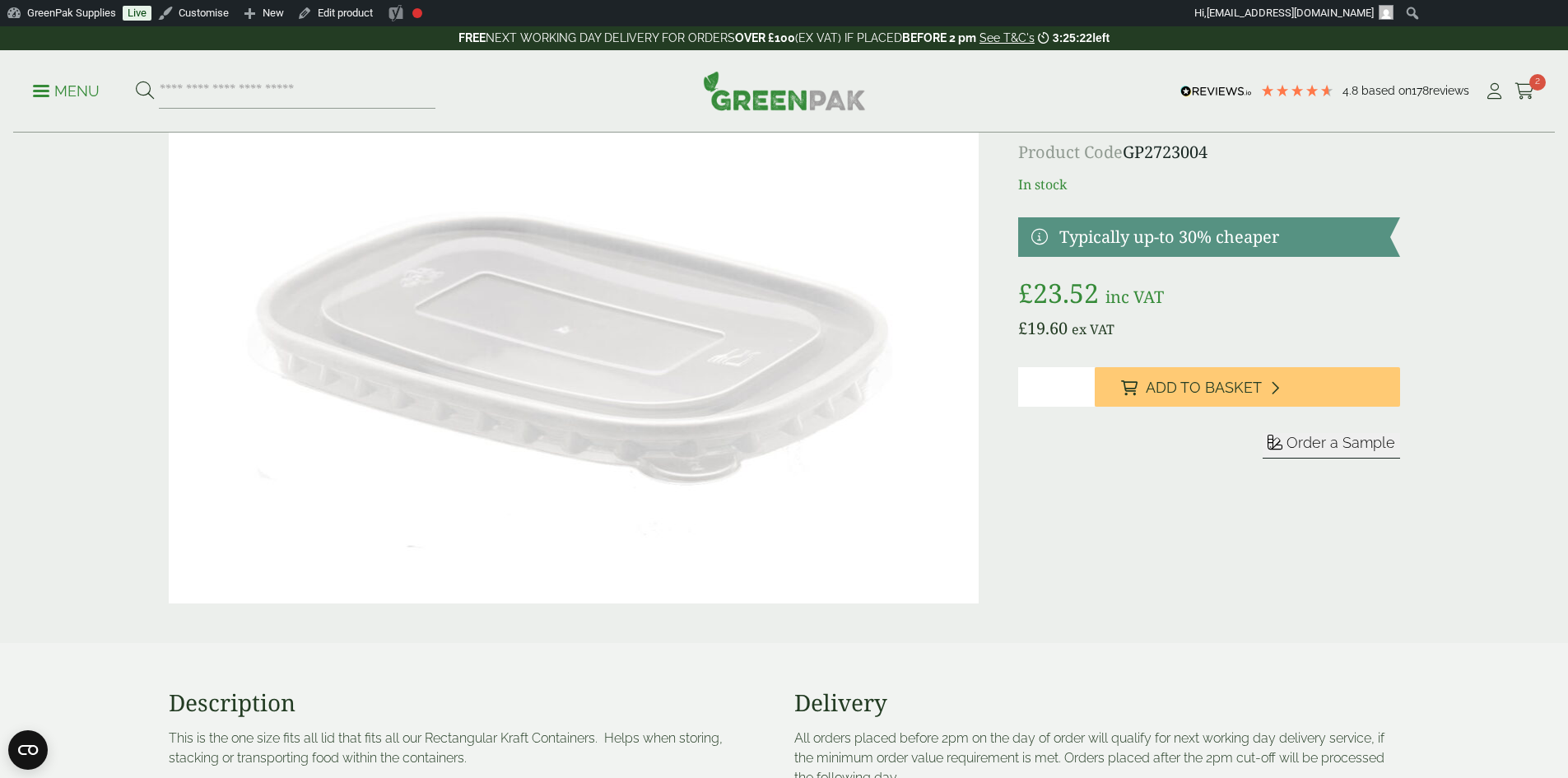
scroll to position [165, 0]
